Goal: Task Accomplishment & Management: Use online tool/utility

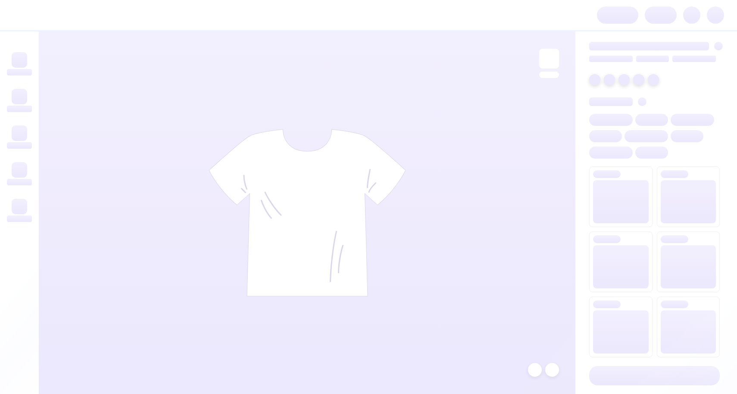
click at [490, 43] on div at bounding box center [307, 212] width 537 height 362
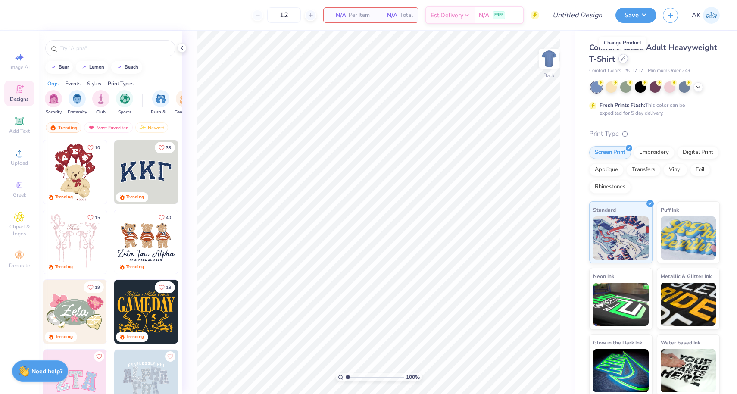
click at [625, 60] on div at bounding box center [622, 58] width 9 height 9
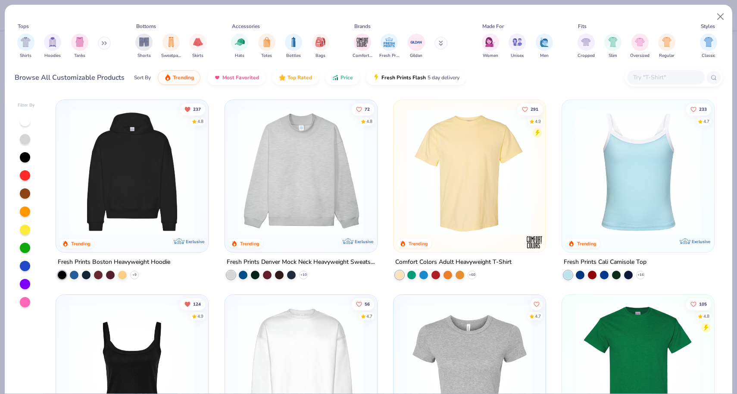
click at [289, 175] on img at bounding box center [301, 172] width 135 height 126
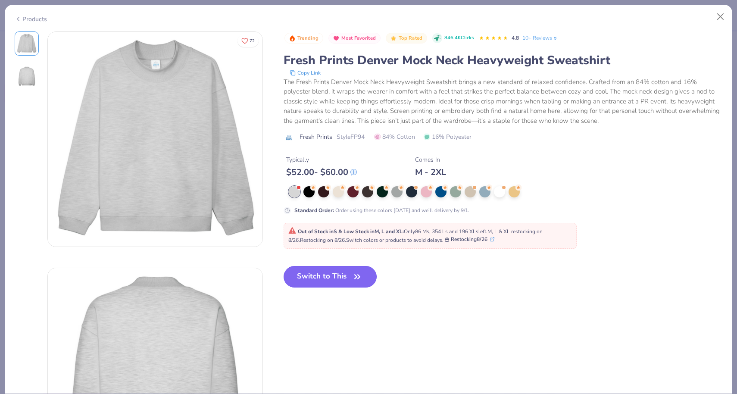
click at [321, 269] on button "Switch to This" at bounding box center [331, 277] width 94 height 22
type input "50"
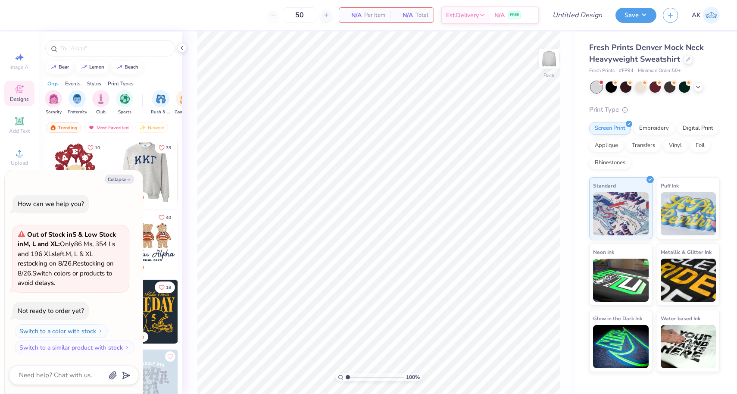
click at [150, 165] on img at bounding box center [146, 172] width 64 height 64
click at [12, 61] on div "Image AI" at bounding box center [19, 61] width 30 height 25
type textarea "x"
select select "4"
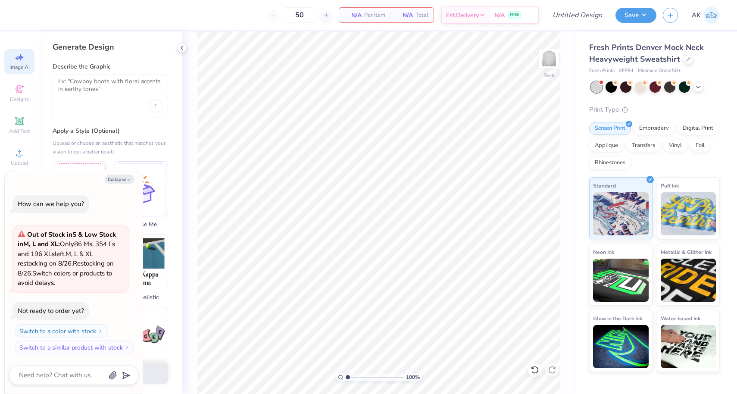
click at [84, 111] on div at bounding box center [110, 97] width 115 height 44
click at [92, 83] on textarea at bounding box center [110, 89] width 104 height 22
click at [112, 180] on button "Collapse" at bounding box center [119, 179] width 29 height 9
type textarea "x"
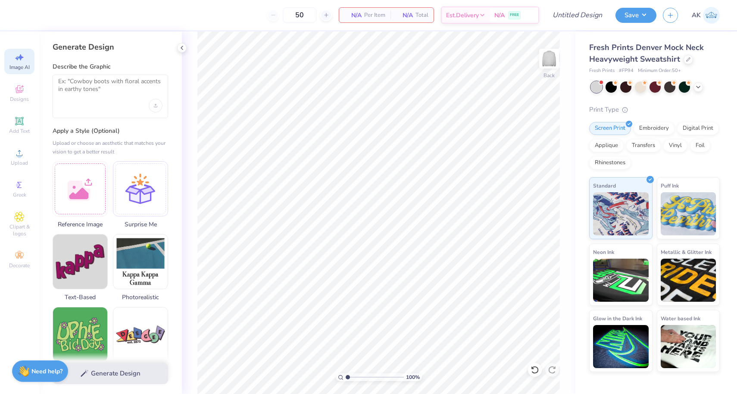
click at [139, 108] on div at bounding box center [110, 97] width 115 height 44
click at [127, 88] on textarea at bounding box center [110, 89] width 104 height 22
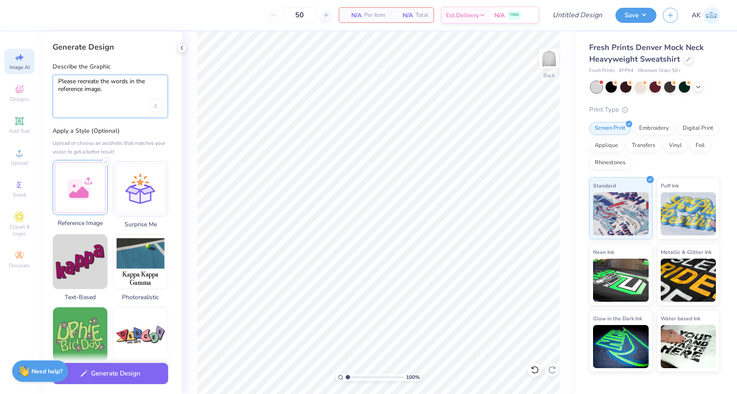
type textarea "Please recreate the words in the reference image."
click at [71, 170] on div at bounding box center [80, 187] width 55 height 55
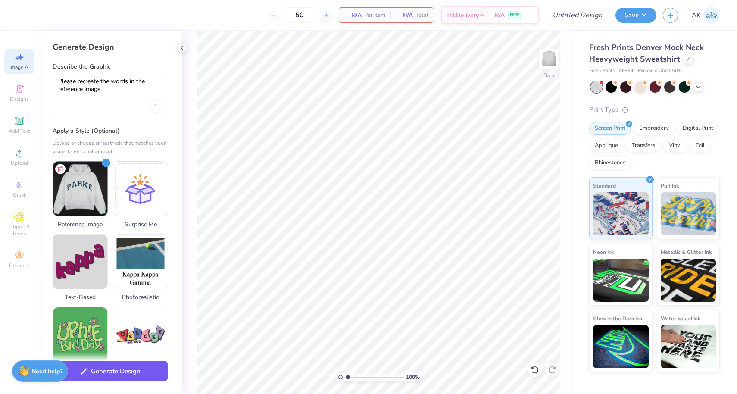
click at [133, 367] on button "Generate Design" at bounding box center [110, 371] width 115 height 21
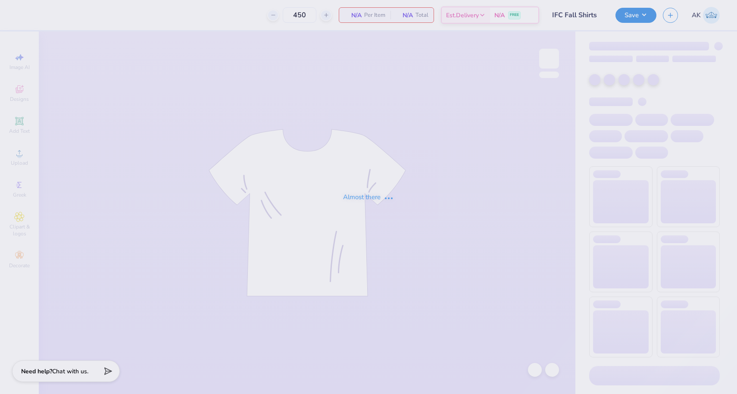
click at [630, 14] on div "Almost there" at bounding box center [368, 197] width 737 height 394
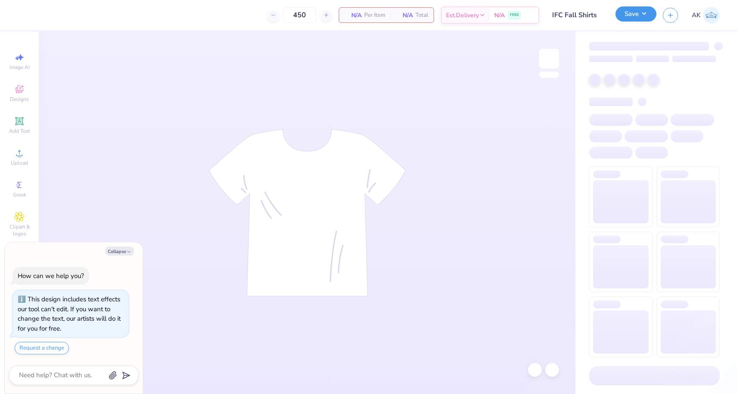
click at [626, 15] on button "Save" at bounding box center [635, 13] width 41 height 15
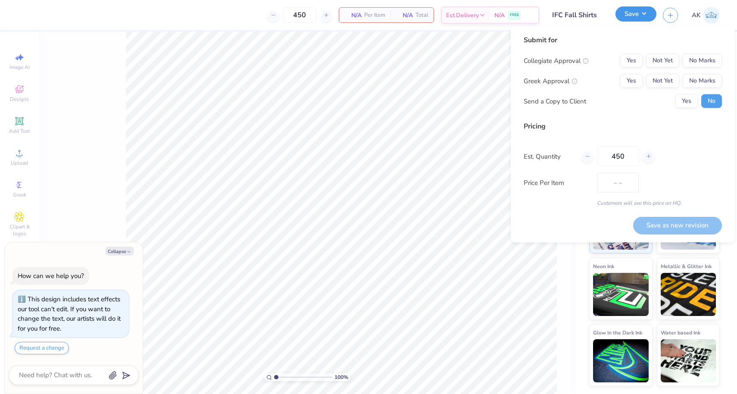
type textarea "x"
type input "$20.15"
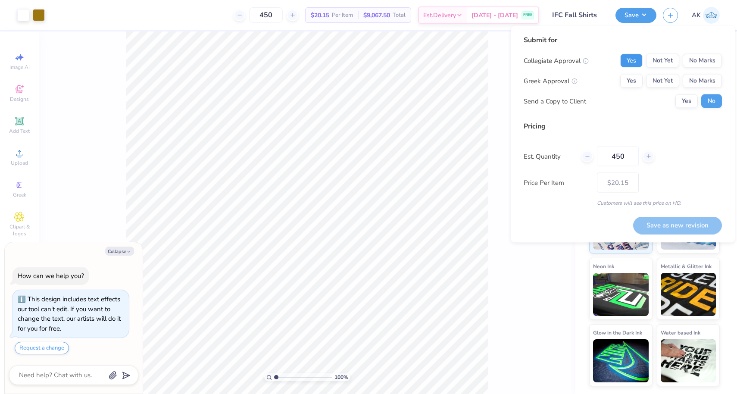
click at [628, 62] on button "Yes" at bounding box center [631, 61] width 22 height 14
click at [695, 81] on button "No Marks" at bounding box center [702, 81] width 39 height 14
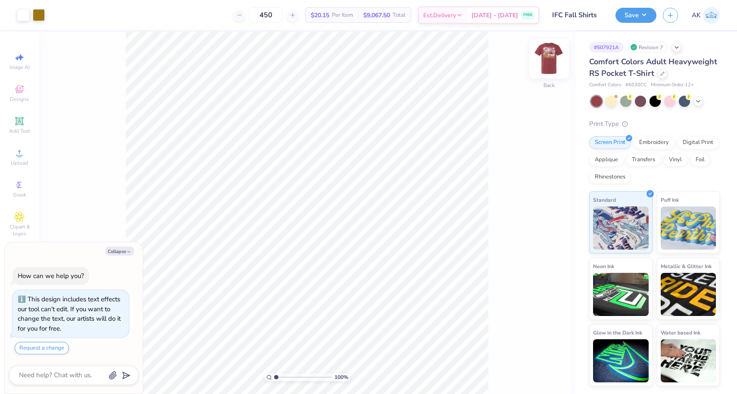
click at [555, 53] on img at bounding box center [549, 58] width 34 height 34
click at [634, 23] on div "Save AK" at bounding box center [676, 15] width 122 height 30
click at [634, 13] on button "Save" at bounding box center [635, 13] width 41 height 15
type textarea "x"
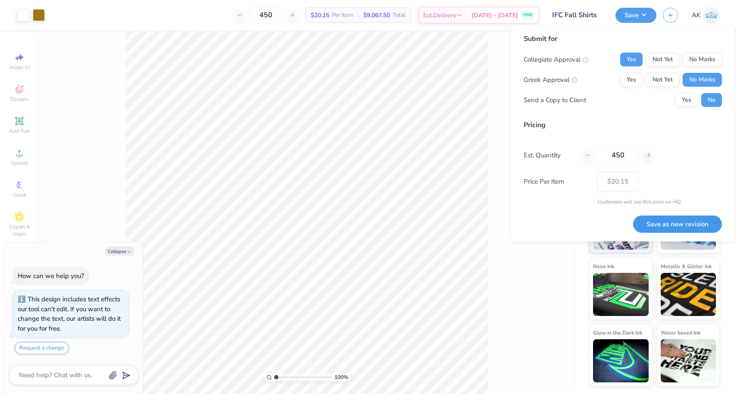
click at [660, 226] on button "Save as new revision" at bounding box center [677, 224] width 89 height 18
type input "$20.15"
type textarea "x"
type input "– –"
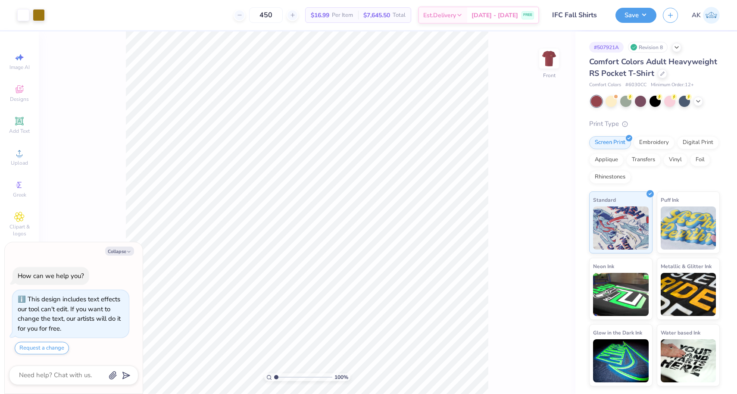
type textarea "x"
